Goal: Task Accomplishment & Management: Manage account settings

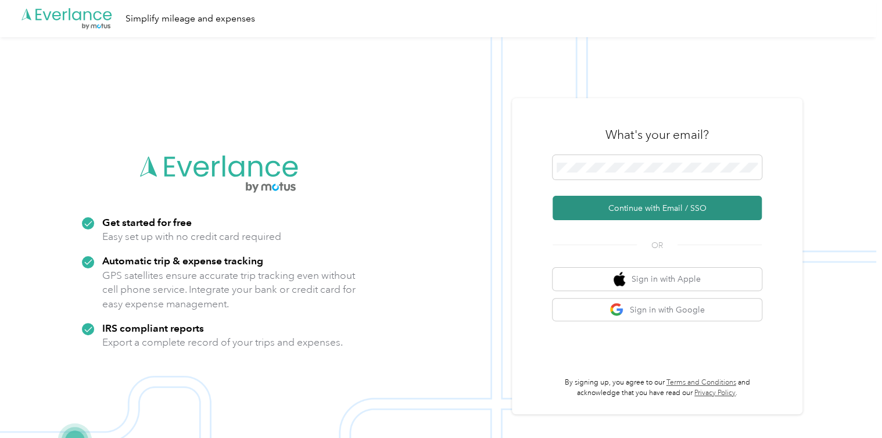
click at [658, 213] on button "Continue with Email / SSO" at bounding box center [657, 208] width 209 height 24
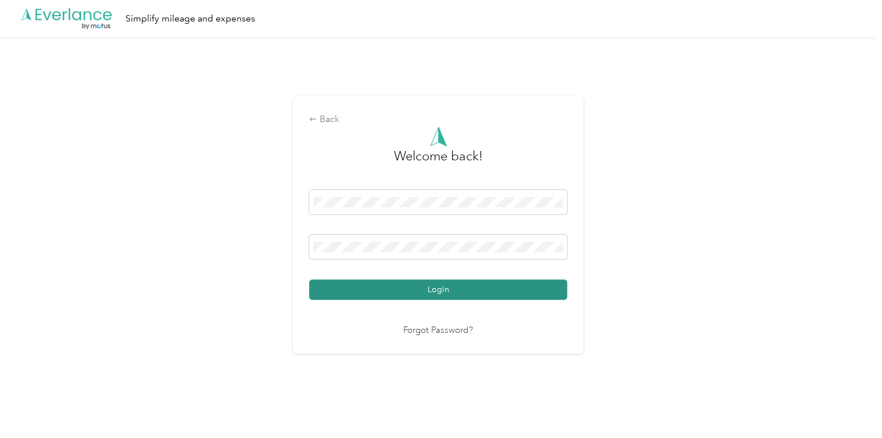
click at [402, 285] on button "Login" at bounding box center [438, 290] width 258 height 20
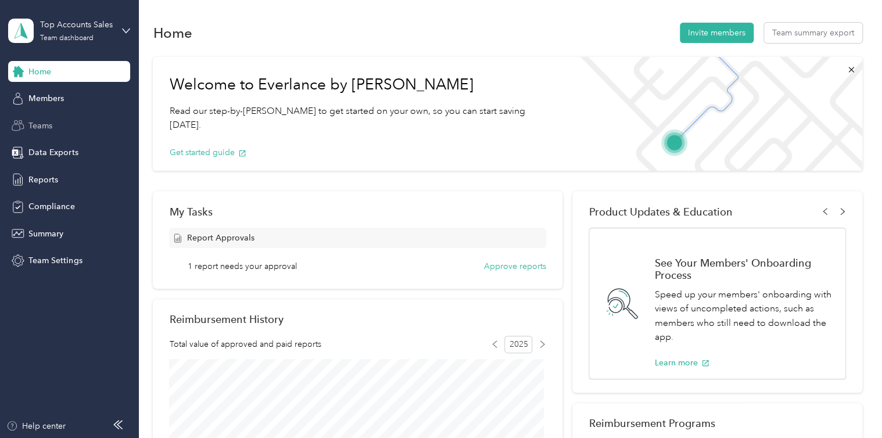
click at [53, 127] on div "Teams" at bounding box center [69, 125] width 122 height 21
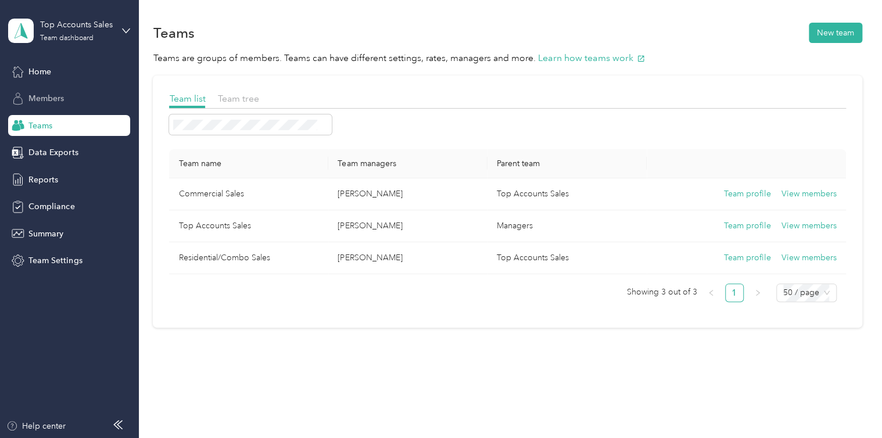
click at [51, 98] on span "Members" at bounding box center [45, 98] width 35 height 12
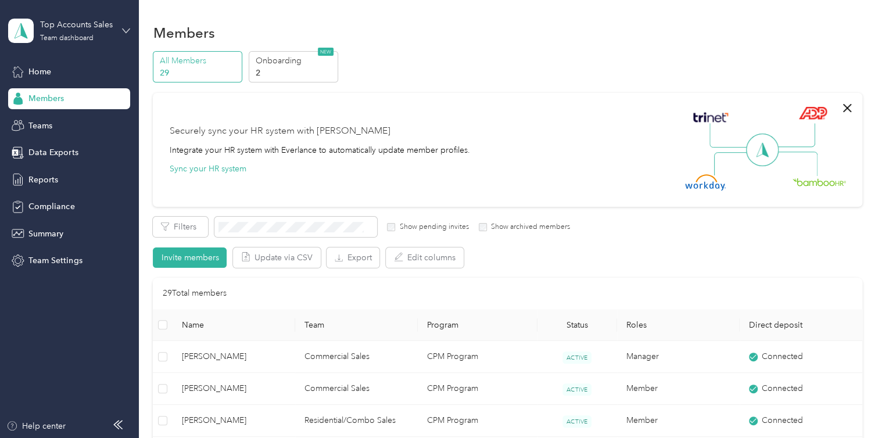
click at [124, 31] on icon at bounding box center [126, 31] width 8 height 8
click at [53, 95] on div "Team dashboard" at bounding box center [51, 91] width 64 height 12
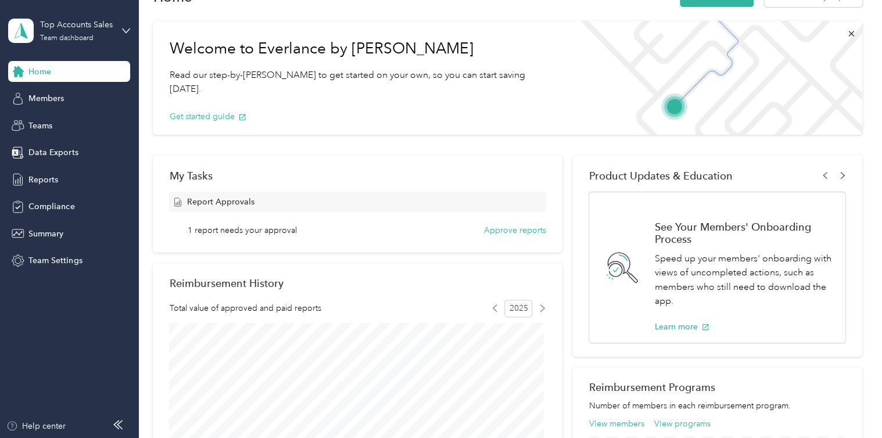
scroll to position [58, 0]
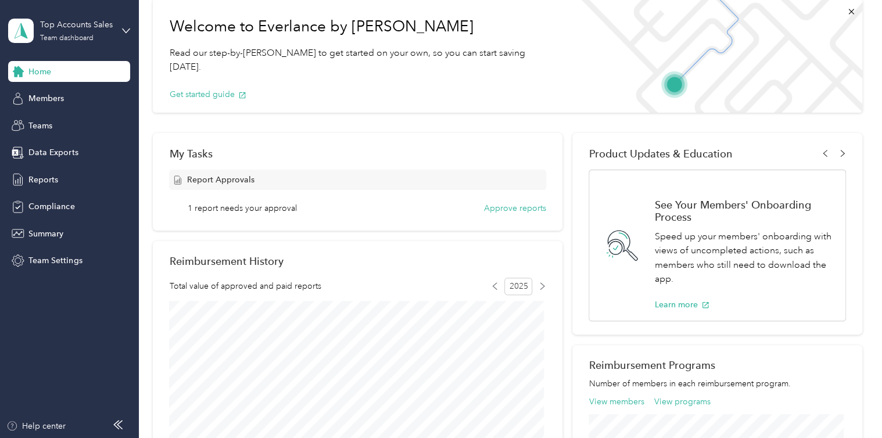
click at [200, 210] on span "1 report needs your approval" at bounding box center [242, 208] width 109 height 12
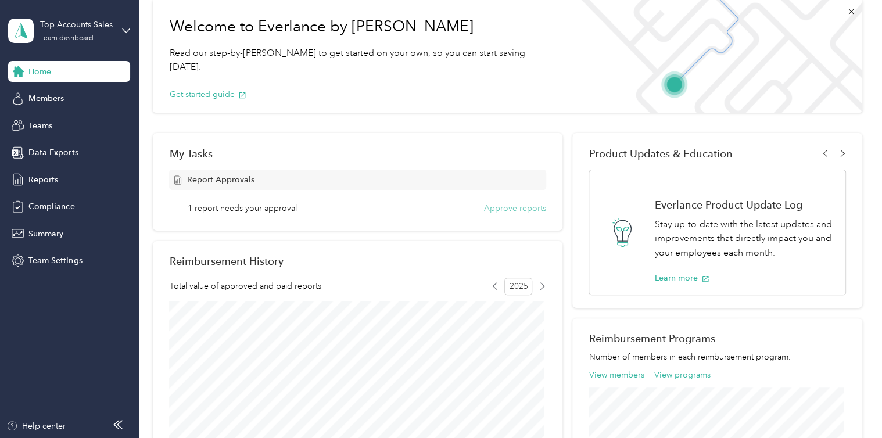
click at [502, 207] on button "Approve reports" at bounding box center [515, 208] width 62 height 12
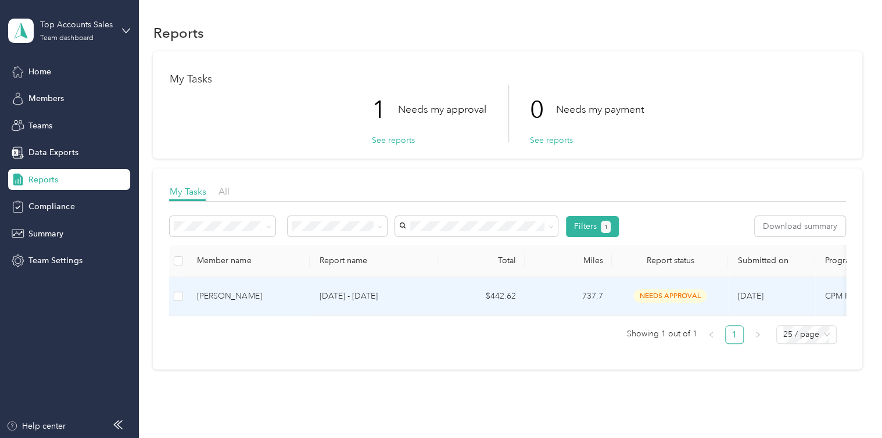
click at [320, 294] on p "[DATE] - [DATE]" at bounding box center [373, 296] width 109 height 13
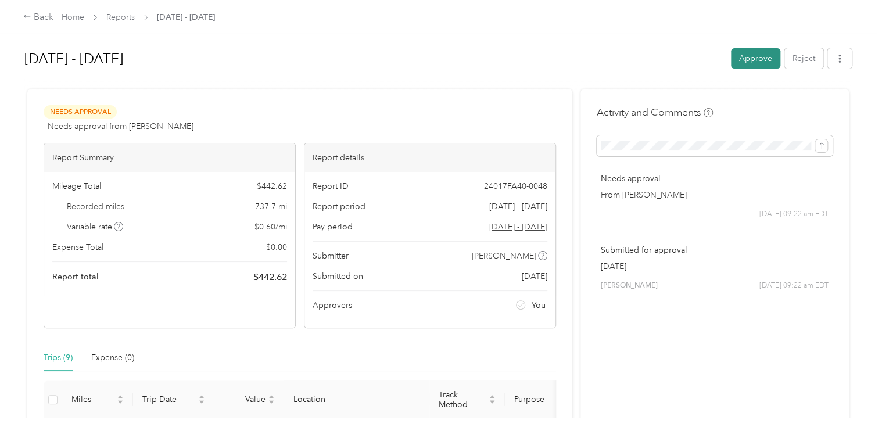
click at [740, 60] on button "Approve" at bounding box center [755, 58] width 49 height 20
